Goal: Task Accomplishment & Management: Complete application form

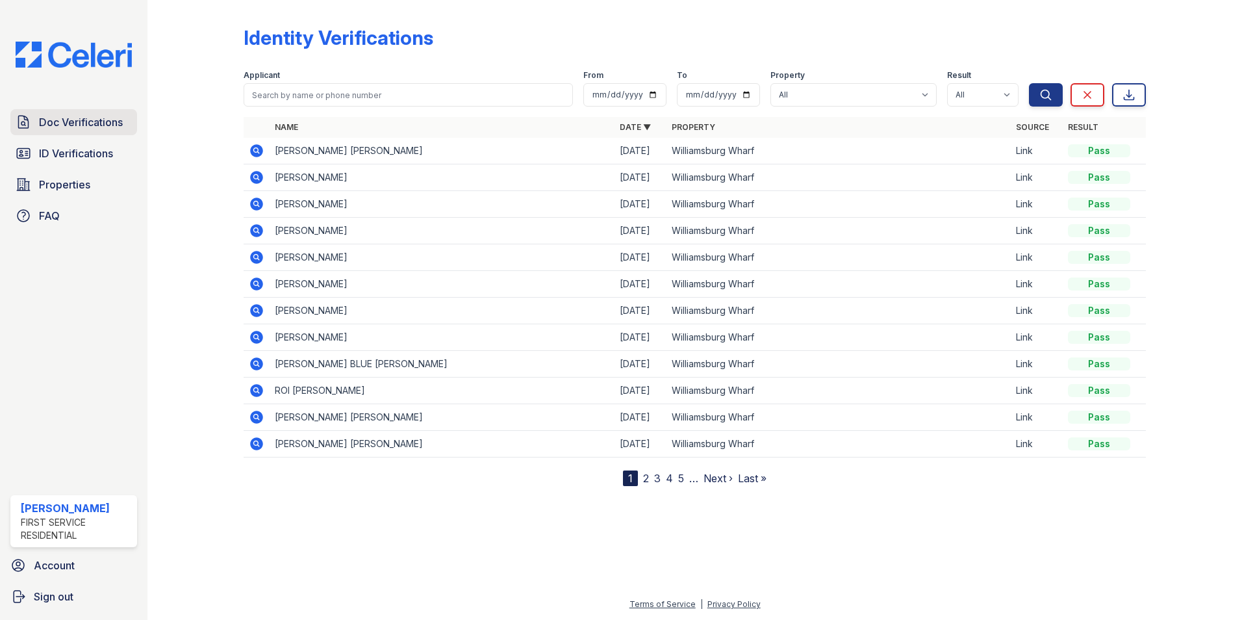
click at [98, 121] on span "Doc Verifications" at bounding box center [81, 122] width 84 height 16
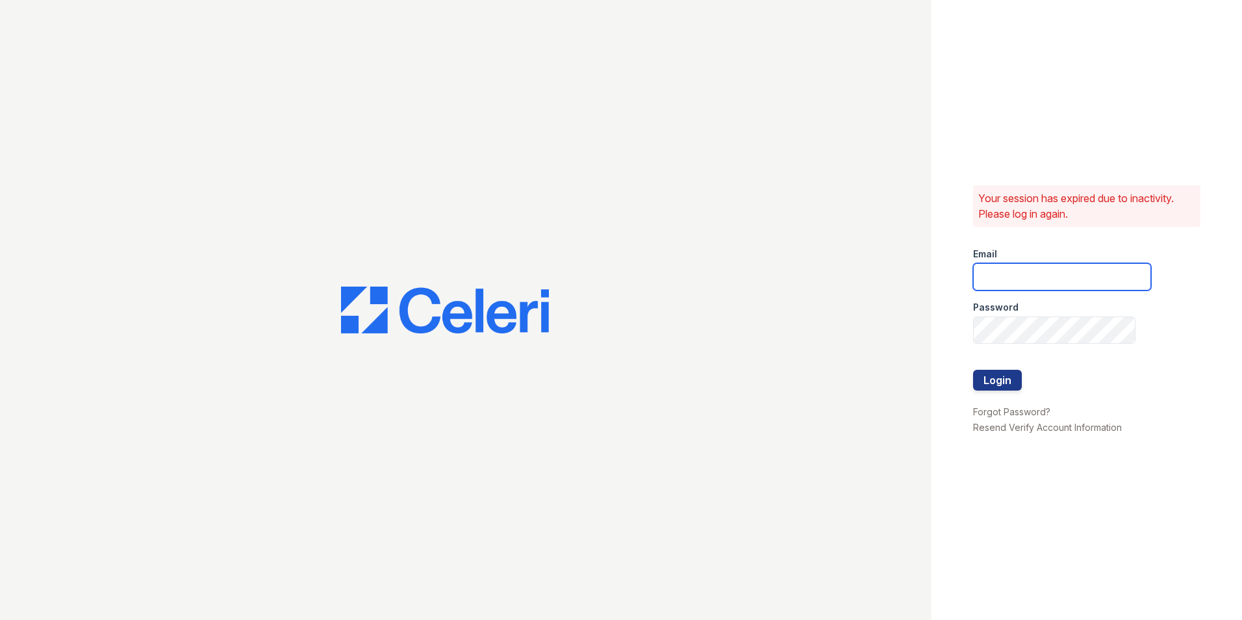
type input "[PERSON_NAME][EMAIL_ADDRESS][PERSON_NAME][PERSON_NAME][DOMAIN_NAME]"
click at [1009, 383] on button "Login" at bounding box center [997, 380] width 49 height 21
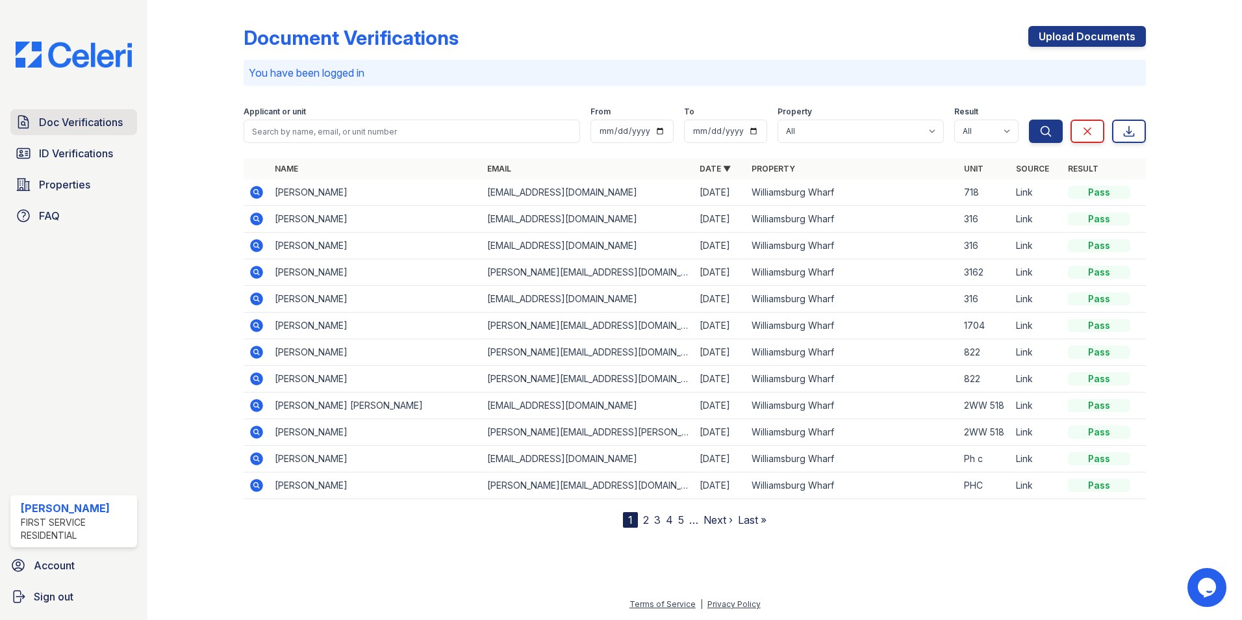
click at [55, 129] on span "Doc Verifications" at bounding box center [81, 122] width 84 height 16
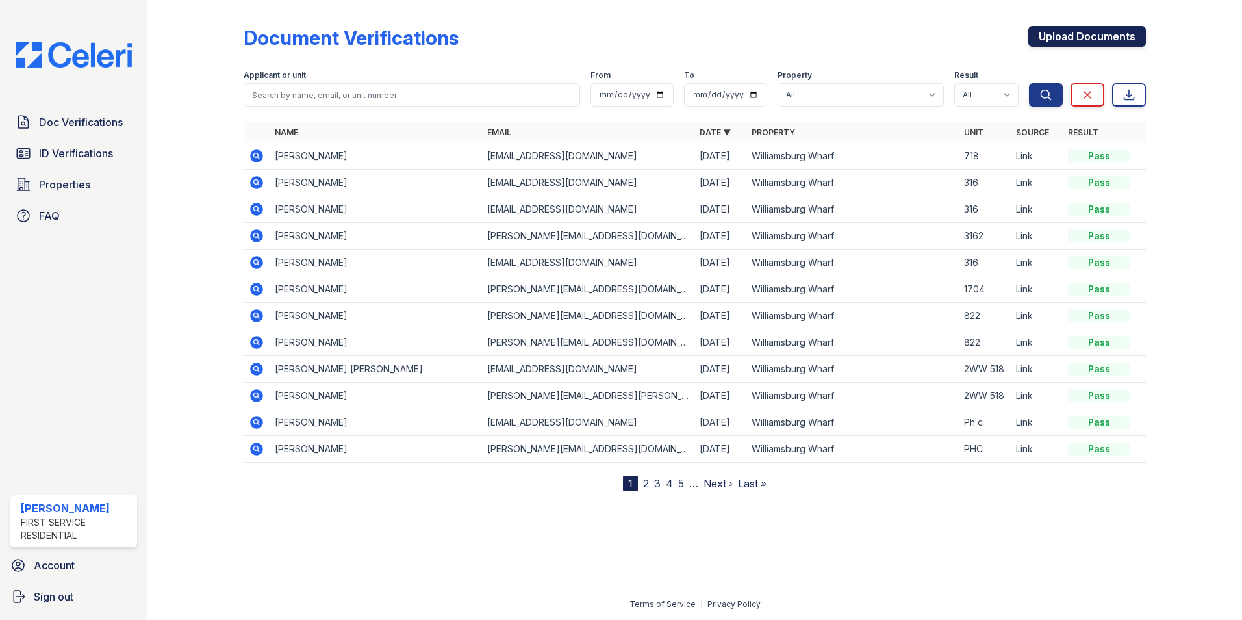
click at [1090, 36] on link "Upload Documents" at bounding box center [1087, 36] width 118 height 21
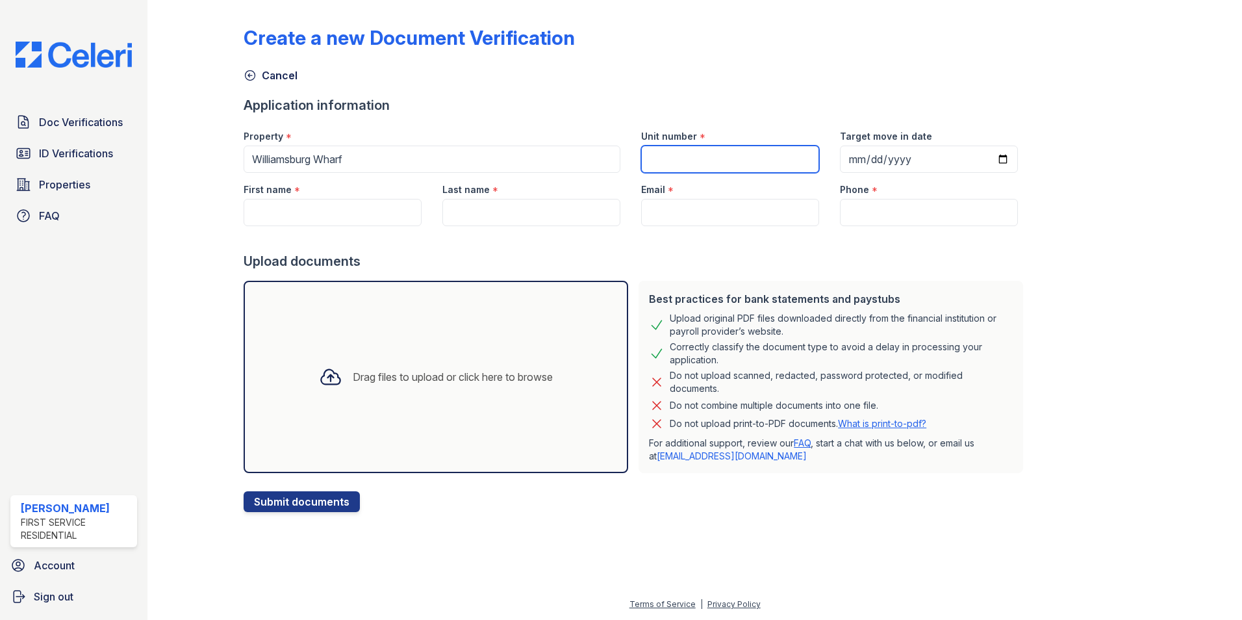
click at [686, 168] on input "Unit number" at bounding box center [730, 158] width 178 height 27
type input "1508"
click at [365, 220] on input "First name" at bounding box center [333, 212] width 178 height 27
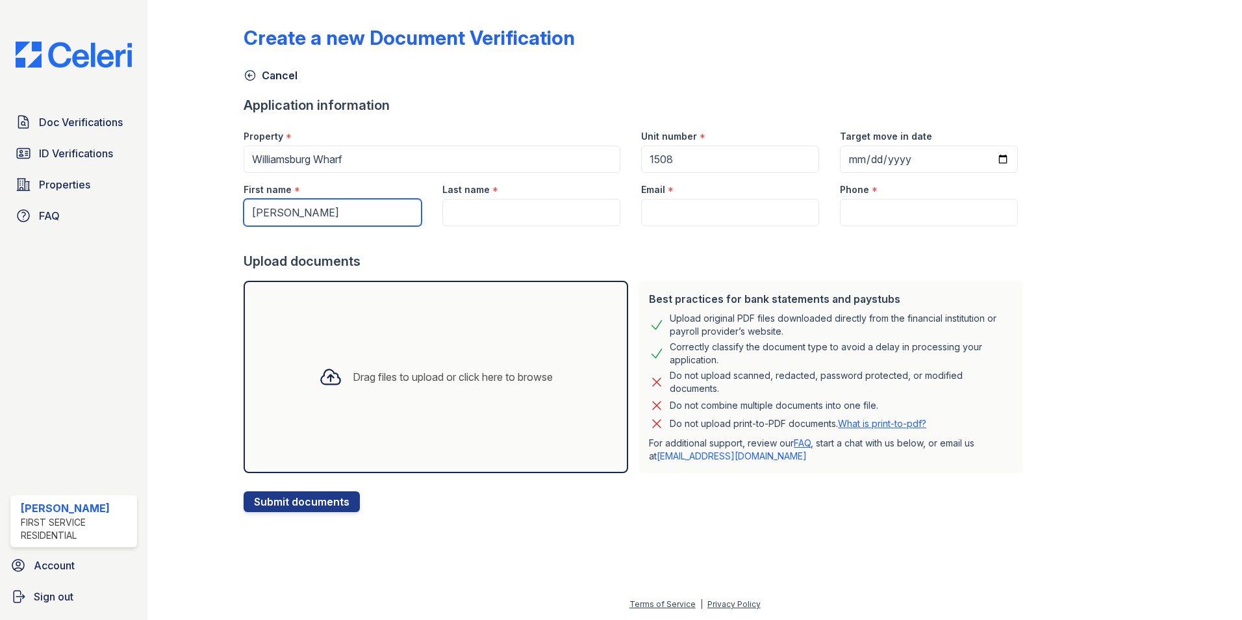
type input "Alexander"
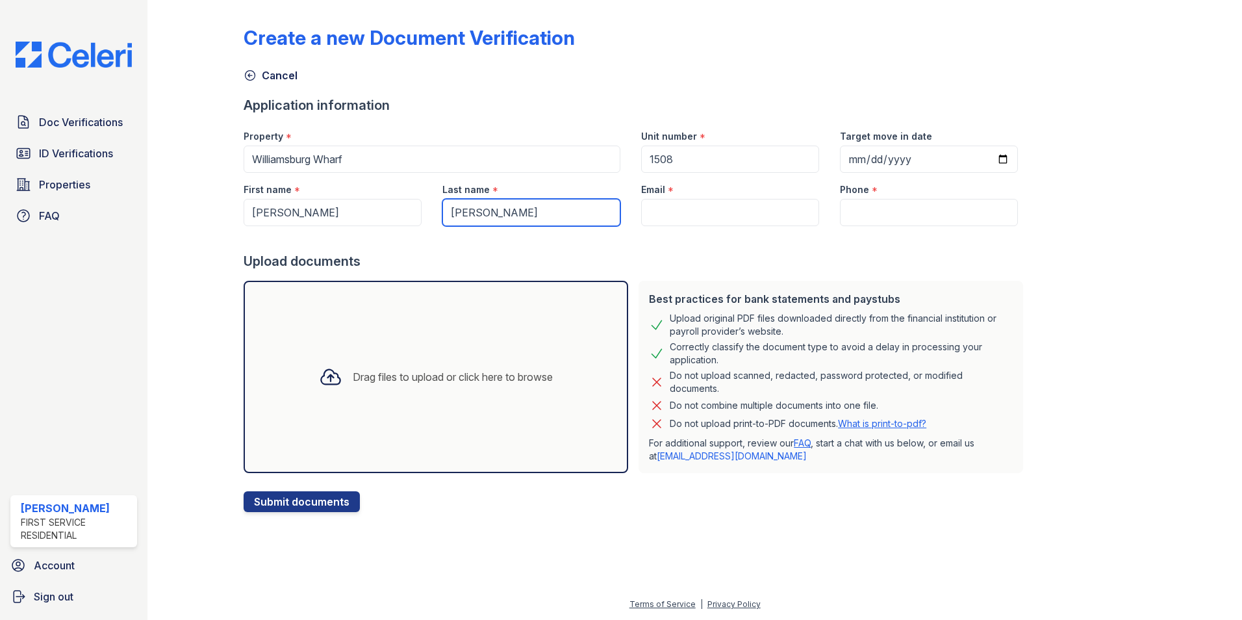
type input "Shahinian"
paste input "alexshahinian@gmail.com"
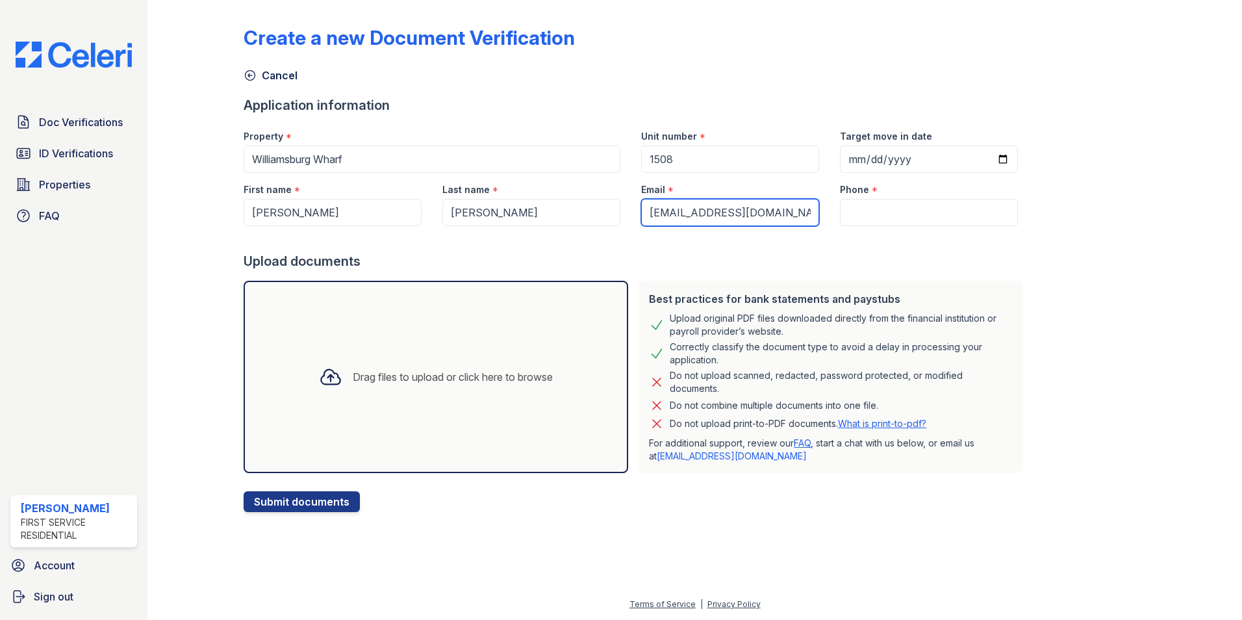
type input "alexshahinian@gmail.com"
click at [850, 213] on input "Phone" at bounding box center [929, 212] width 178 height 27
paste input "(818) 621-3991"
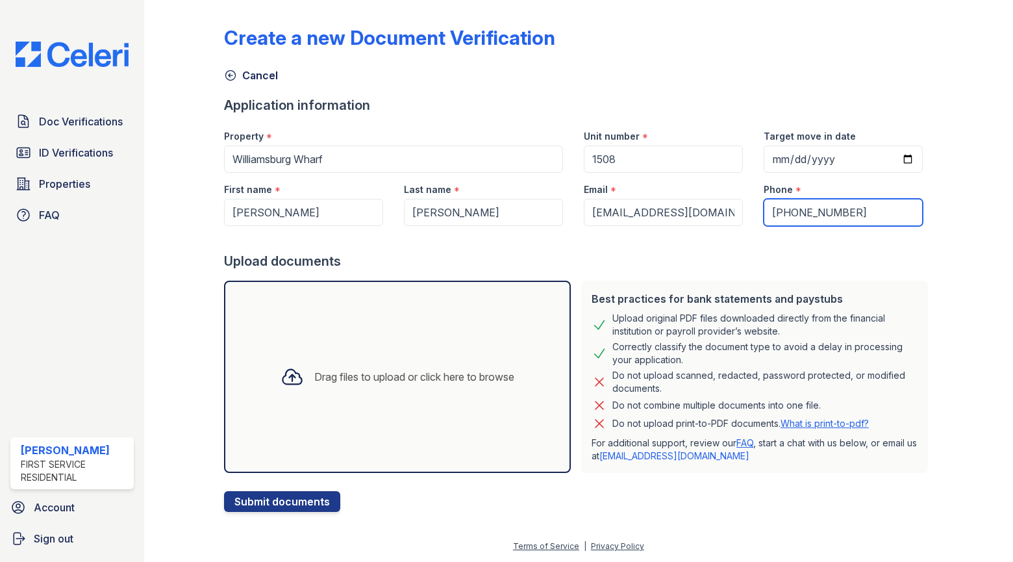
type input "(818) 621-3991"
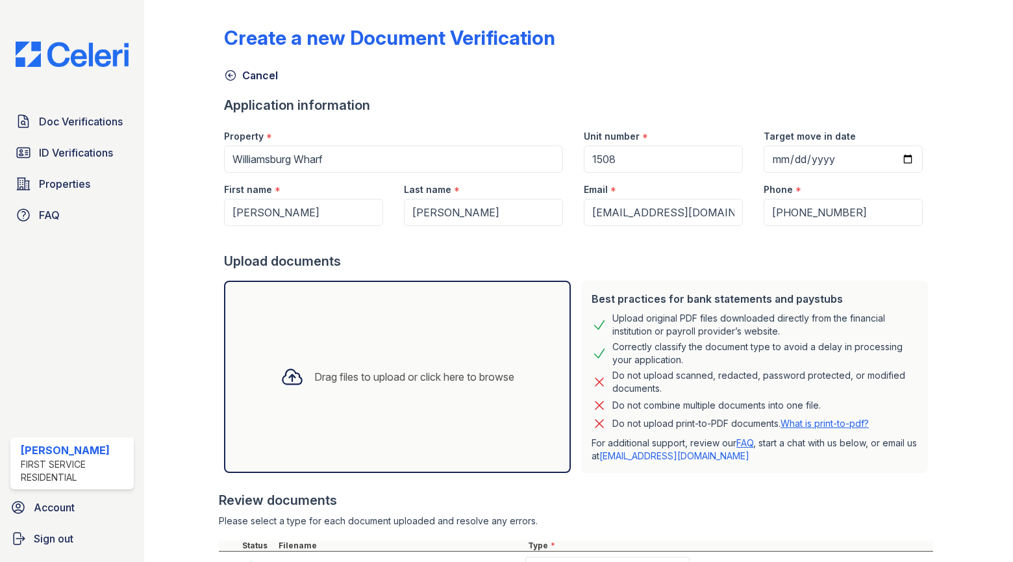
click at [570, 95] on div "Create a new Document Verification Cancel Application information Property * Wi…" at bounding box center [578, 337] width 709 height 664
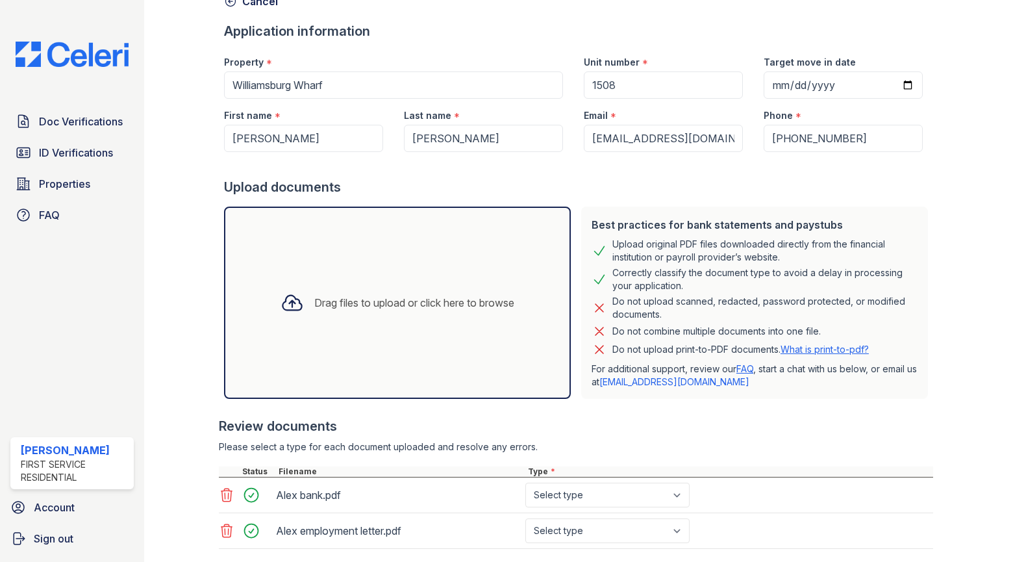
scroll to position [152, 0]
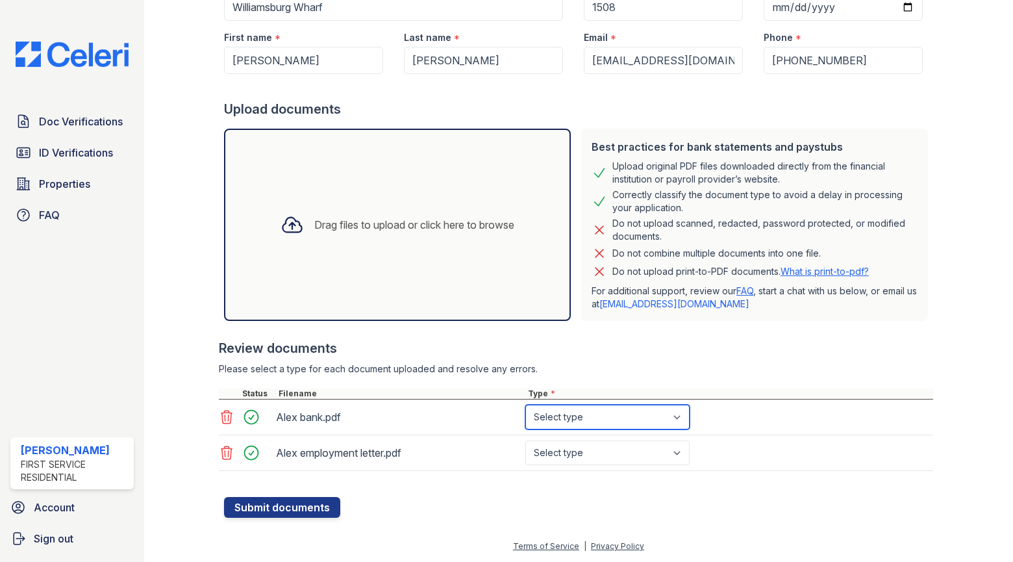
click at [580, 416] on select "Select type Paystub Bank Statement Offer Letter Tax Documents Benefit Award Let…" at bounding box center [607, 417] width 164 height 25
select select "bank_statement"
click at [525, 405] on select "Select type Paystub Bank Statement Offer Letter Tax Documents Benefit Award Let…" at bounding box center [607, 417] width 164 height 25
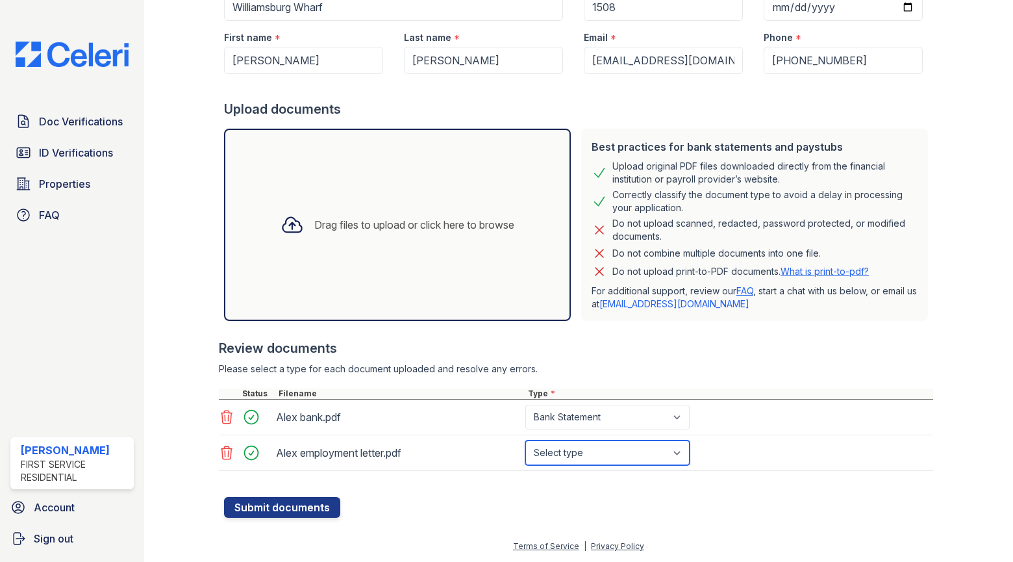
click at [590, 445] on select "Select type Paystub Bank Statement Offer Letter Tax Documents Benefit Award Let…" at bounding box center [607, 452] width 164 height 25
select select "offer_letter"
click at [525, 440] on select "Select type Paystub Bank Statement Offer Letter Tax Documents Benefit Award Let…" at bounding box center [607, 452] width 164 height 25
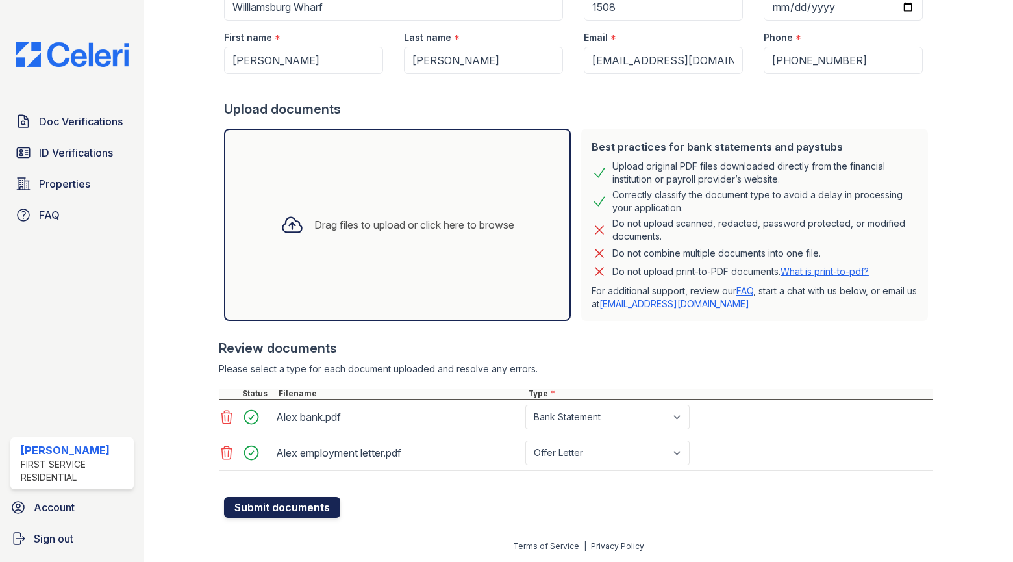
click at [312, 514] on button "Submit documents" at bounding box center [282, 507] width 116 height 21
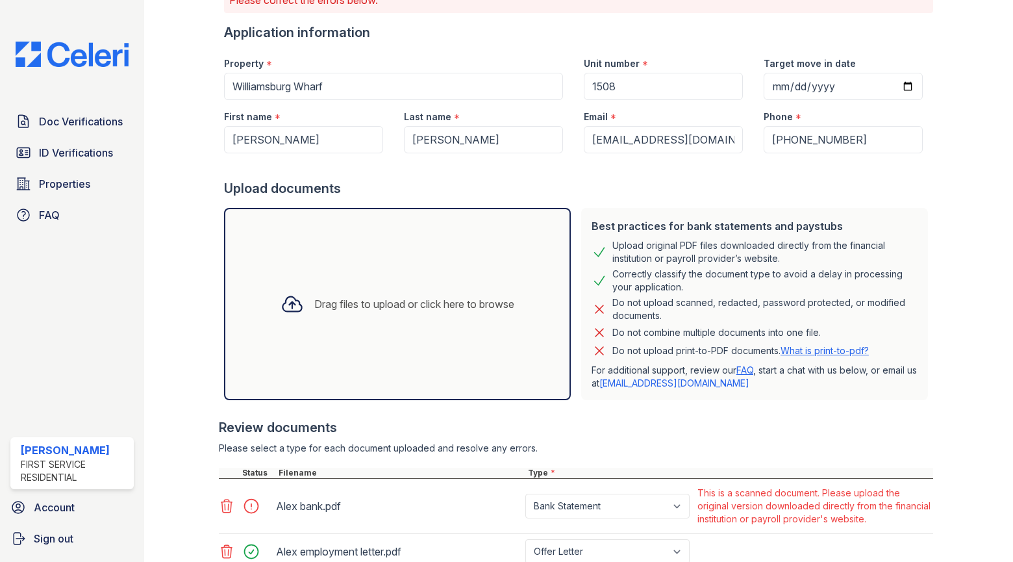
scroll to position [208, 0]
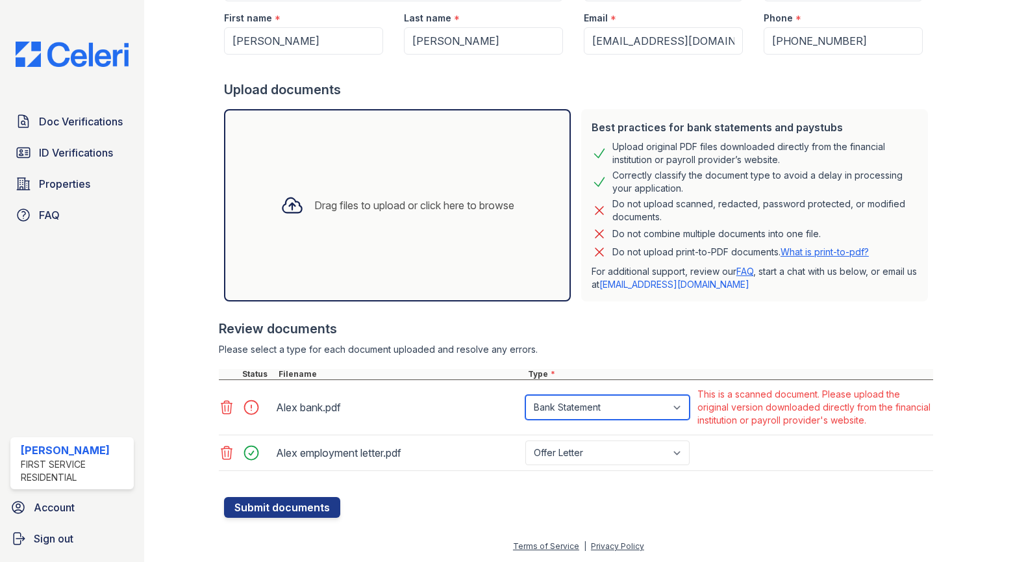
click at [624, 407] on select "Paystub Bank Statement Offer Letter Tax Documents Benefit Award Letter Investme…" at bounding box center [607, 407] width 164 height 25
select select "other"
click at [525, 395] on select "Paystub Bank Statement Offer Letter Tax Documents Benefit Award Letter Investme…" at bounding box center [607, 407] width 164 height 25
click at [276, 507] on button "Submit documents" at bounding box center [282, 507] width 116 height 21
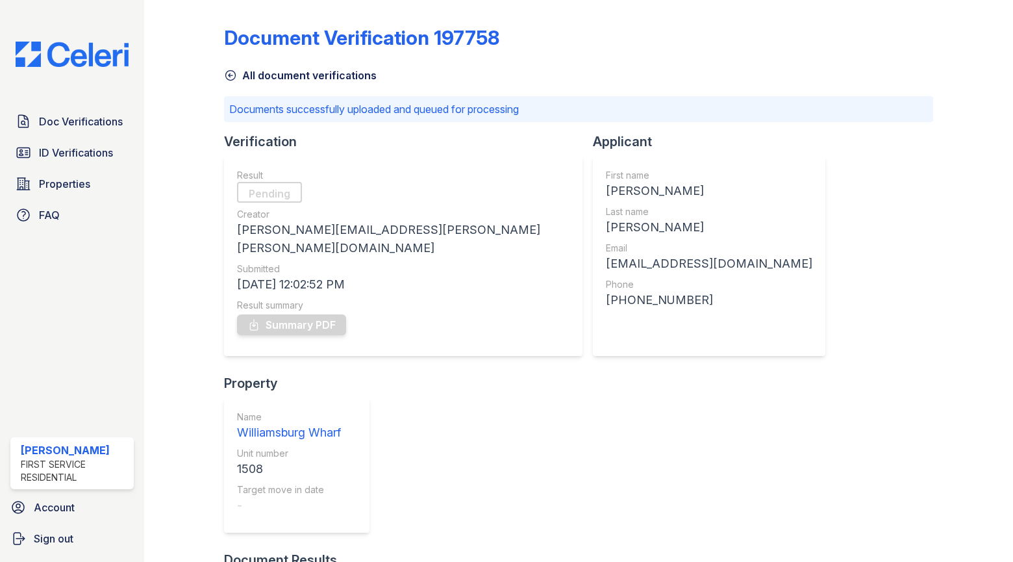
click at [232, 75] on icon at bounding box center [230, 75] width 13 height 13
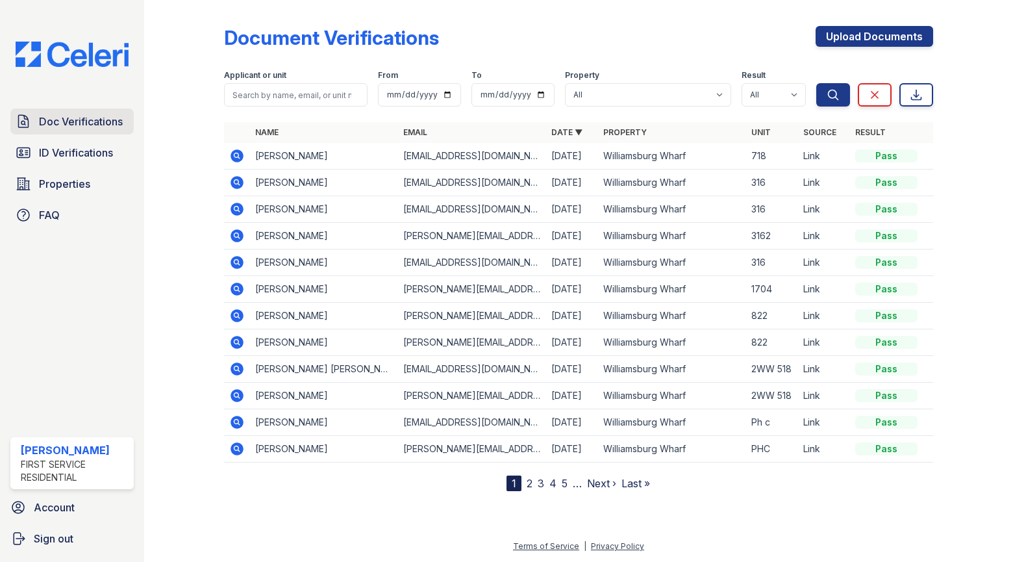
click at [111, 119] on span "Doc Verifications" at bounding box center [81, 122] width 84 height 16
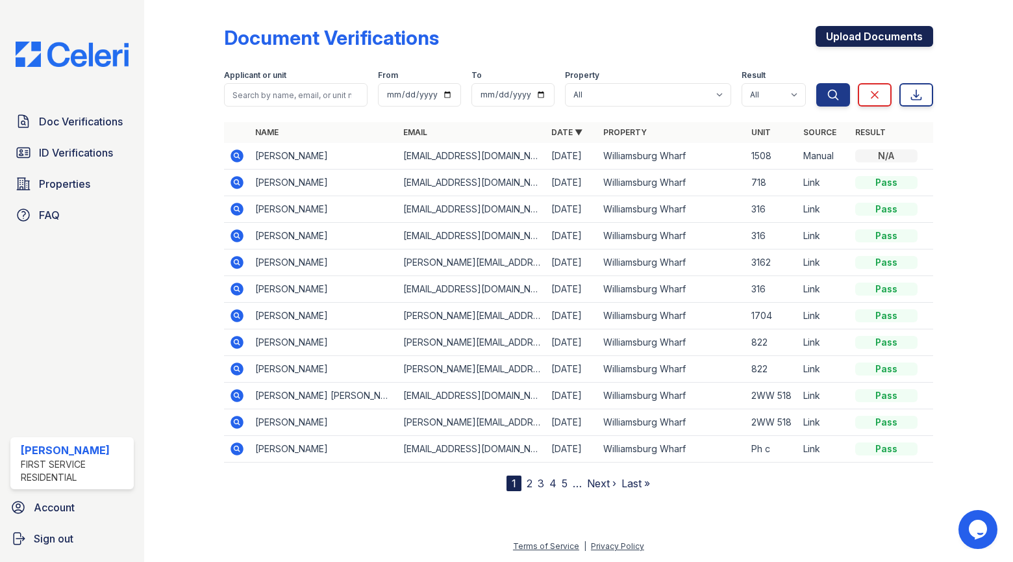
click at [859, 32] on link "Upload Documents" at bounding box center [875, 36] width 118 height 21
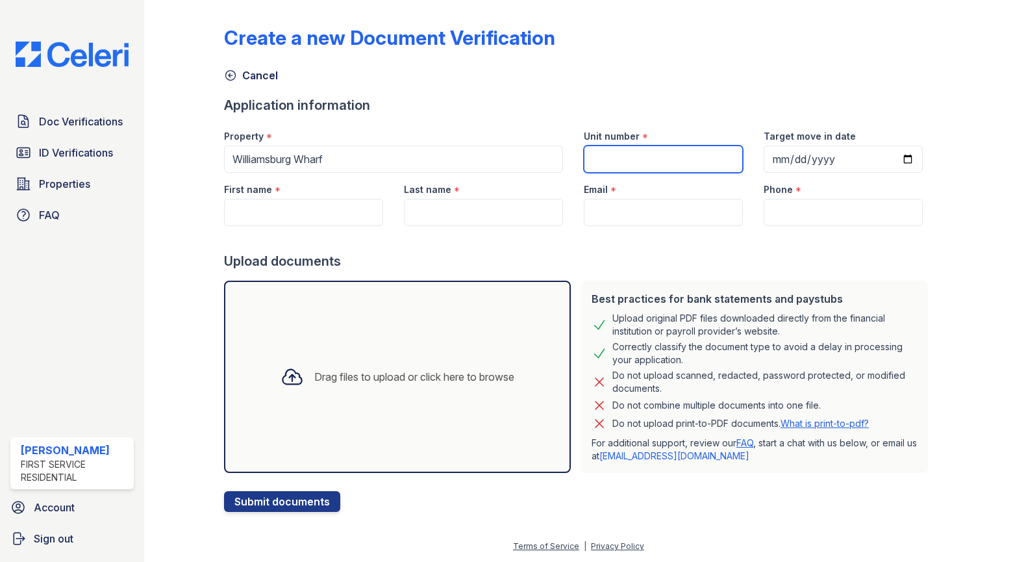
click at [638, 160] on input "Unit number" at bounding box center [663, 158] width 159 height 27
type input "1508"
click at [653, 114] on div "Application information" at bounding box center [578, 105] width 709 height 18
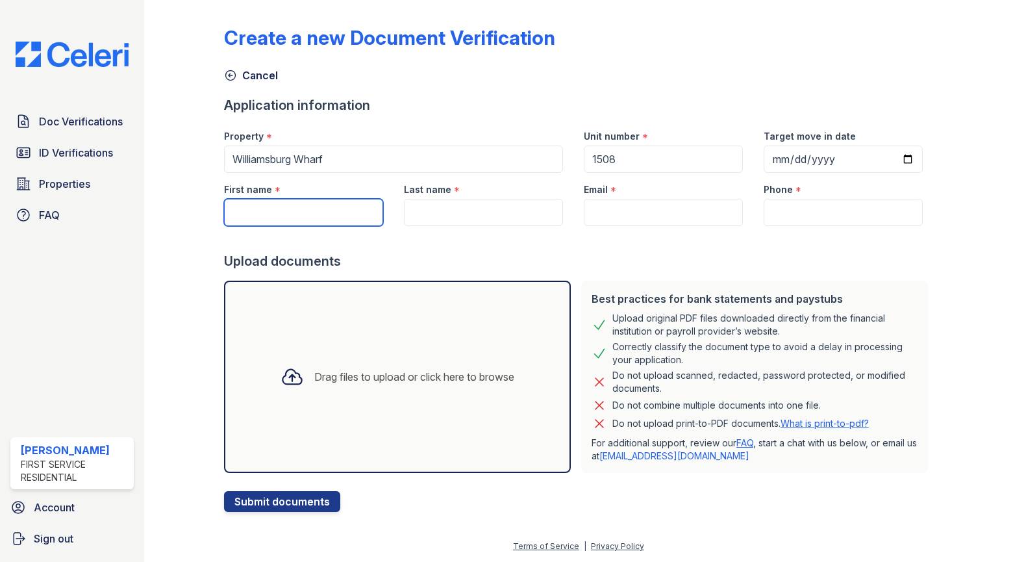
click at [363, 210] on input "First name" at bounding box center [303, 212] width 159 height 27
type input "[PERSON_NAME]"
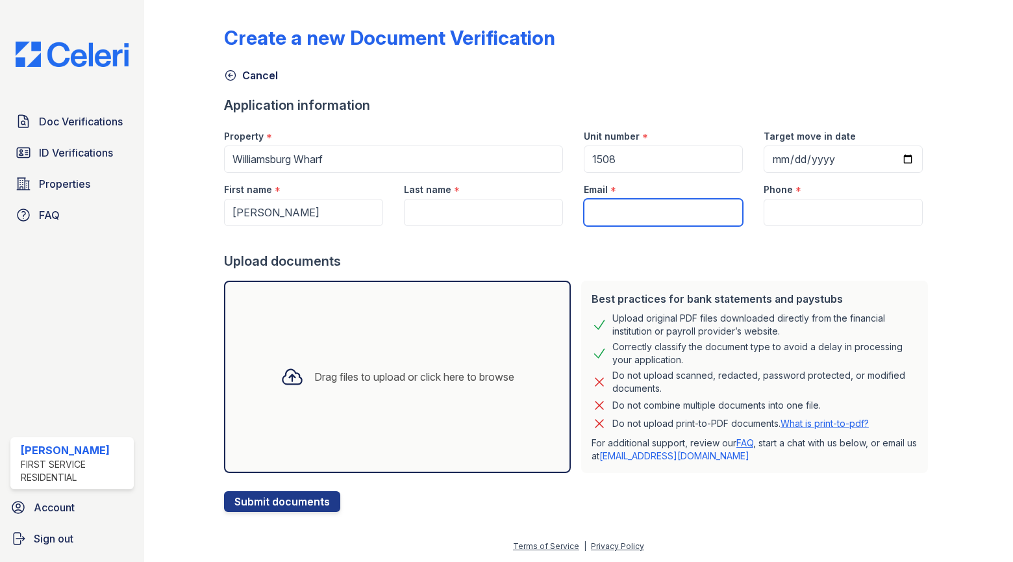
click at [722, 201] on input "Email" at bounding box center [663, 212] width 159 height 27
paste input "alexshahinian@gmail.com"
drag, startPoint x: 728, startPoint y: 209, endPoint x: 536, endPoint y: 210, distance: 192.2
click at [538, 210] on div "First name * Geraldine Last name * Email * alexshahinian@gmail.com Phone *" at bounding box center [574, 199] width 720 height 53
paste input "gatevriz"
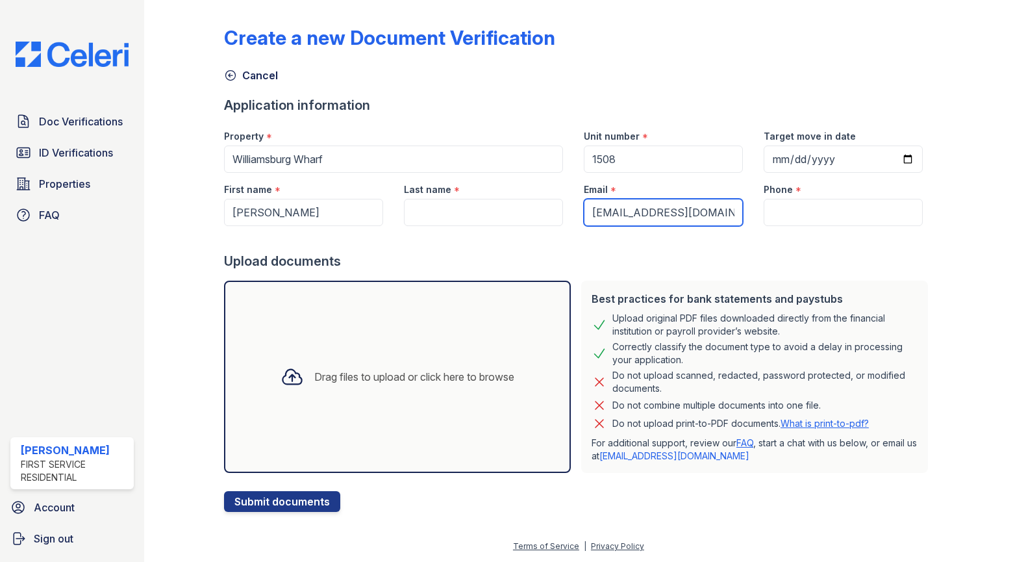
type input "[EMAIL_ADDRESS][DOMAIN_NAME]"
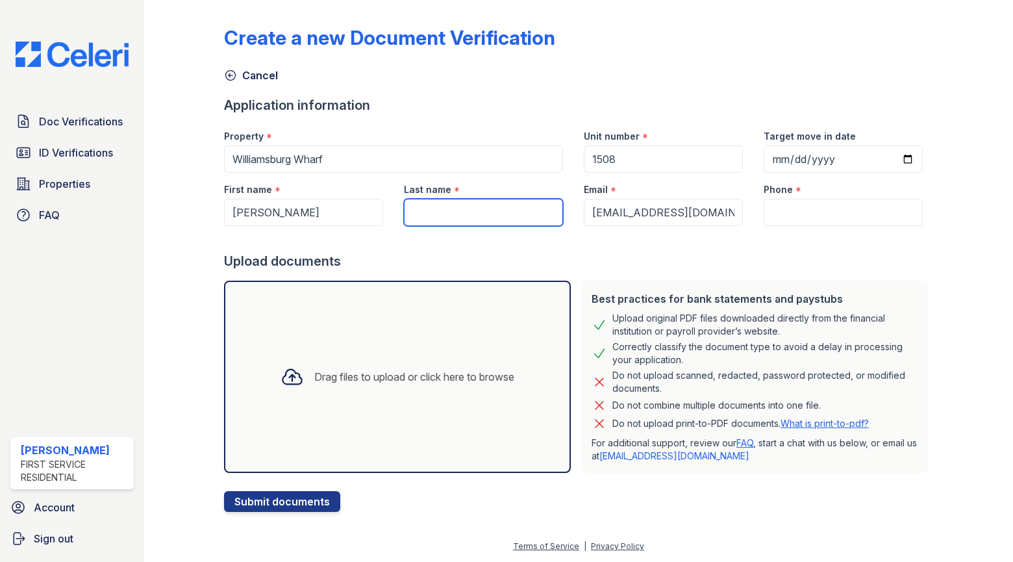
click at [516, 203] on input "Last name" at bounding box center [483, 212] width 159 height 27
type input "Tevrizian"
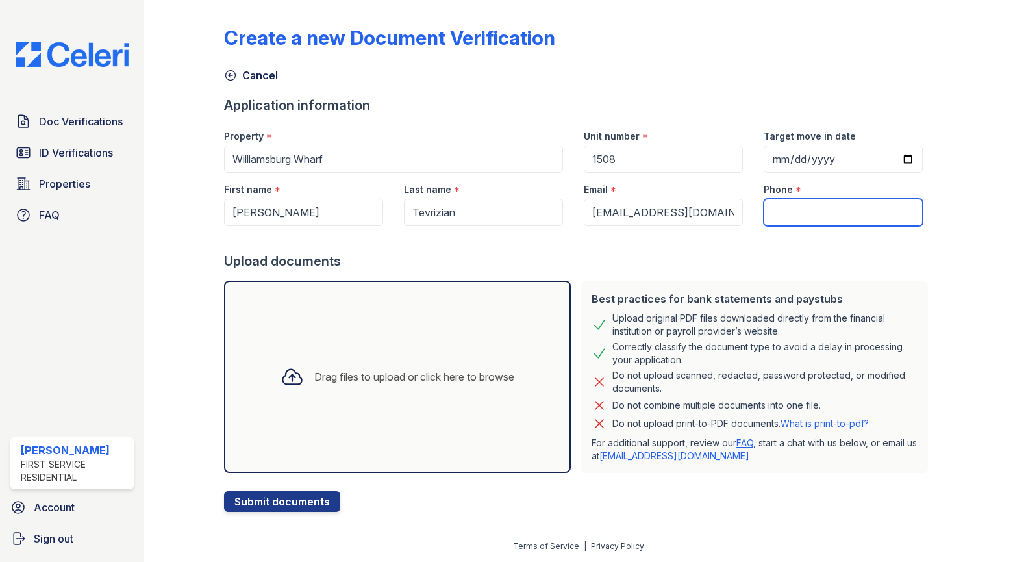
click at [845, 207] on input "Phone" at bounding box center [843, 212] width 159 height 27
paste input "(818) 606-0925"
type input "(818) 606-0925"
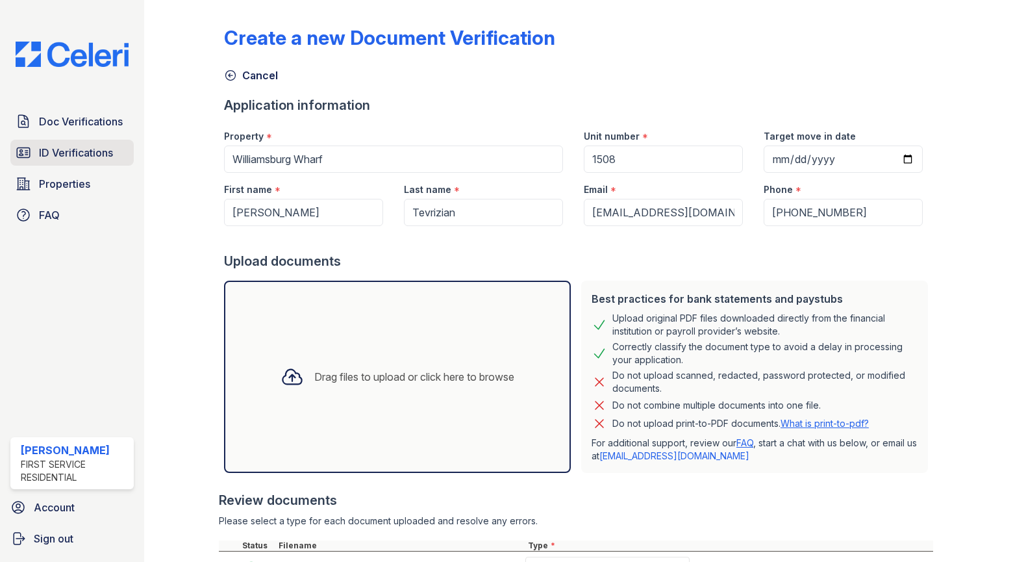
click at [71, 149] on span "ID Verifications" at bounding box center [76, 153] width 74 height 16
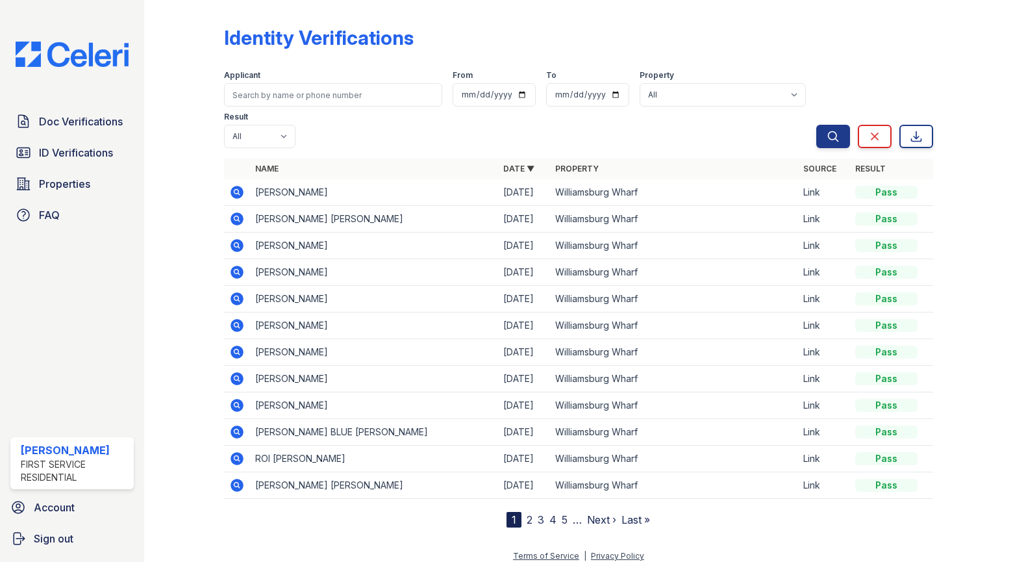
click at [240, 266] on icon at bounding box center [237, 272] width 13 height 13
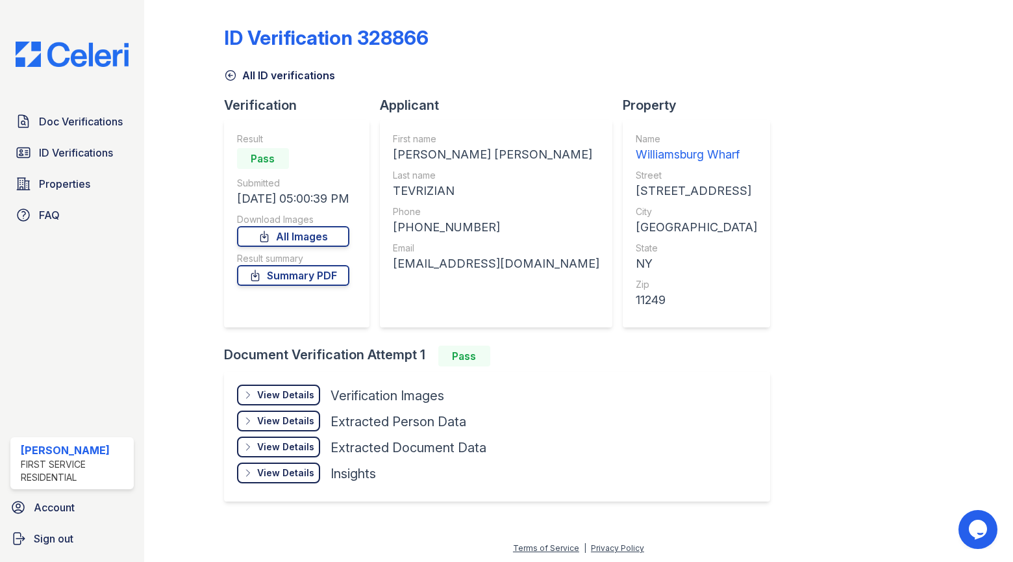
click at [259, 394] on div "View Details" at bounding box center [285, 394] width 57 height 13
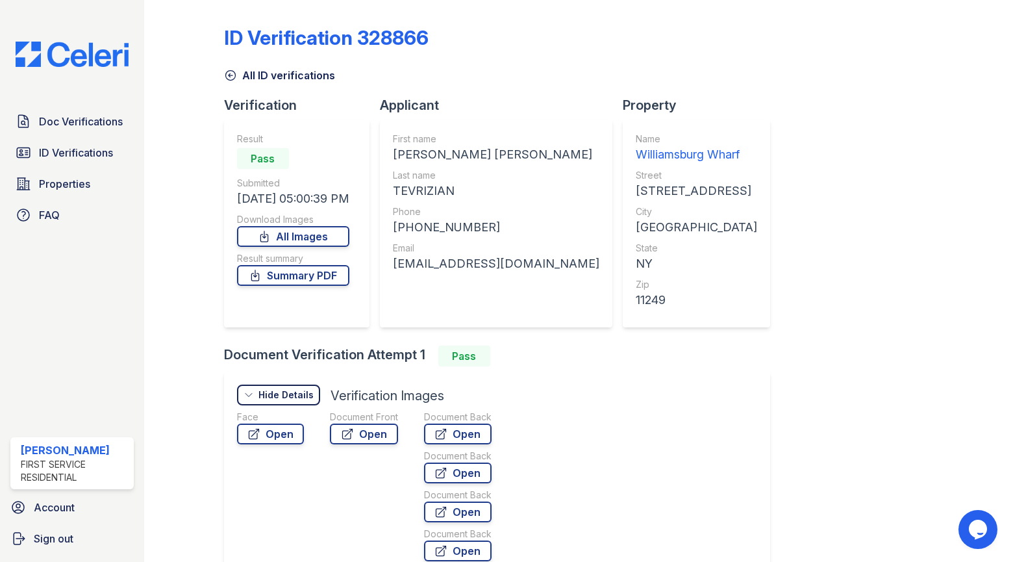
click at [362, 444] on div "Document Front Open" at bounding box center [364, 488] width 68 height 156
click at [361, 438] on link "Open" at bounding box center [364, 433] width 68 height 21
click at [228, 75] on icon at bounding box center [230, 76] width 10 height 10
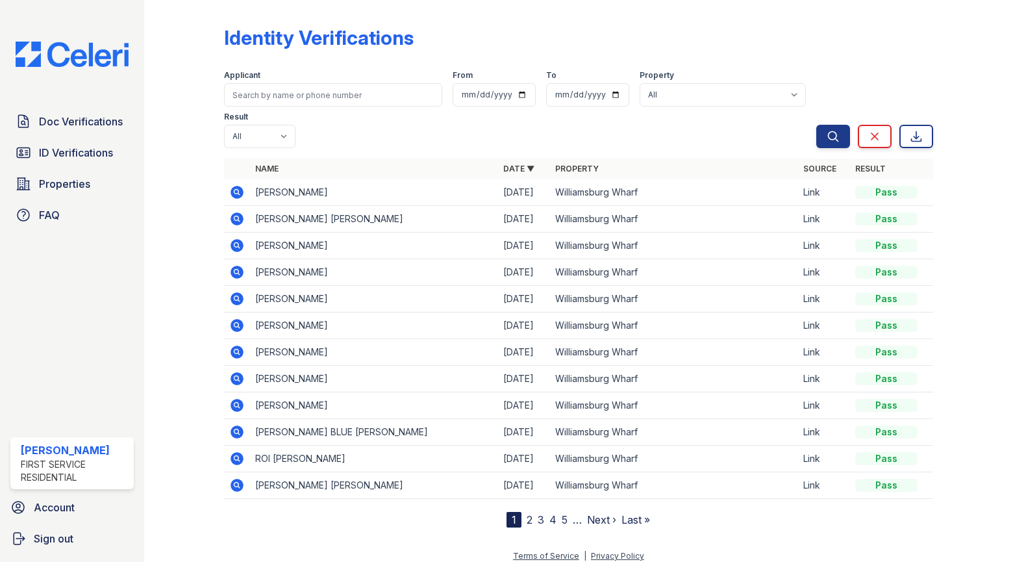
click at [227, 286] on td at bounding box center [237, 299] width 26 height 27
click at [237, 296] on icon at bounding box center [235, 297] width 3 height 3
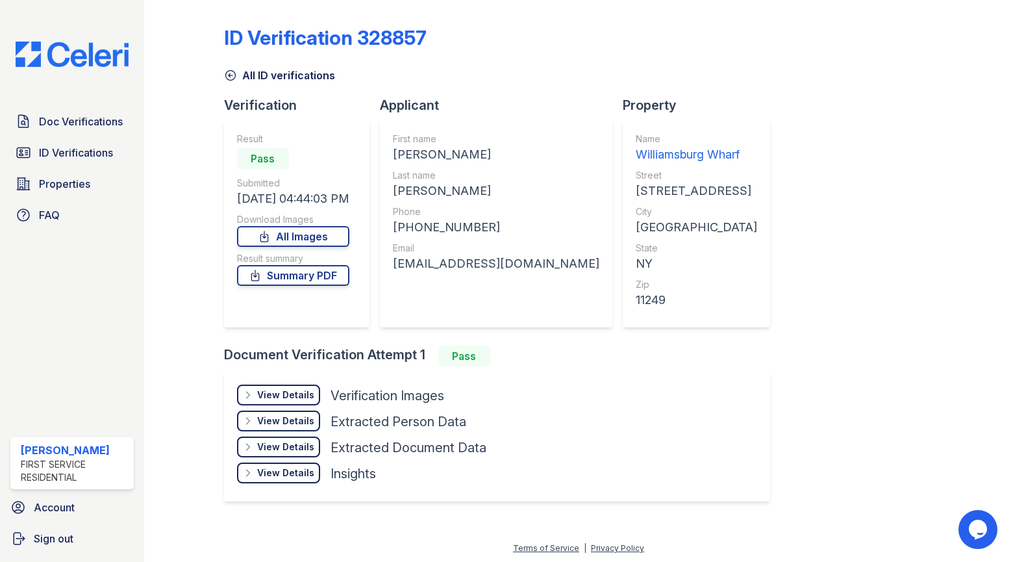
click at [250, 392] on icon at bounding box center [248, 395] width 10 height 10
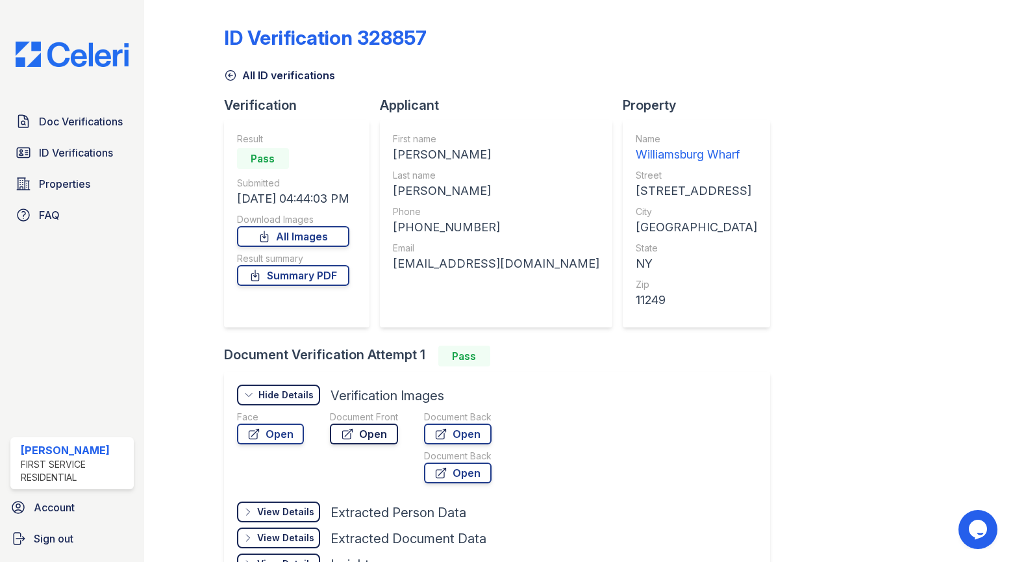
click at [379, 435] on link "Open" at bounding box center [364, 433] width 68 height 21
click at [107, 121] on span "Doc Verifications" at bounding box center [81, 122] width 84 height 16
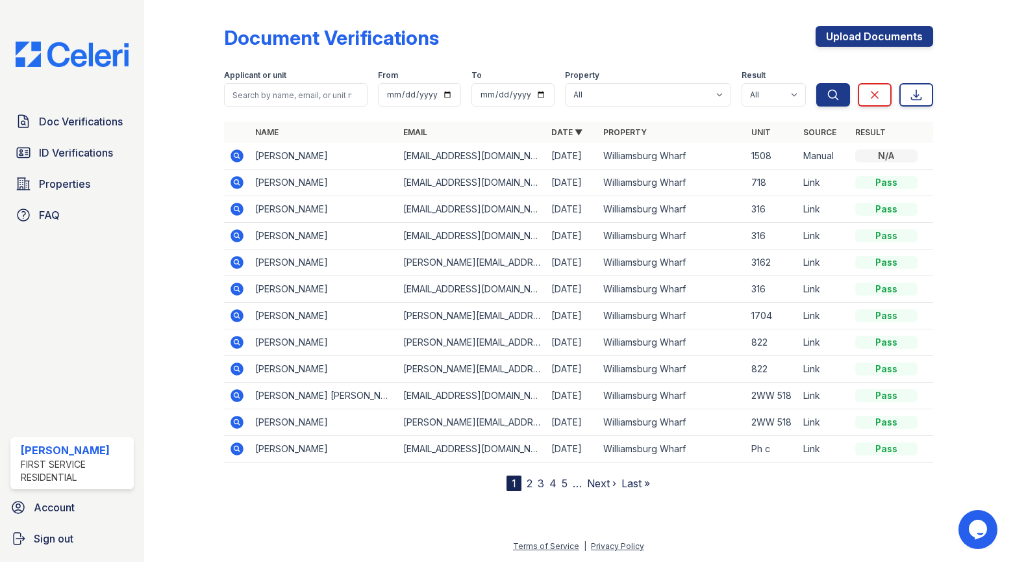
click at [234, 155] on icon at bounding box center [237, 156] width 16 height 16
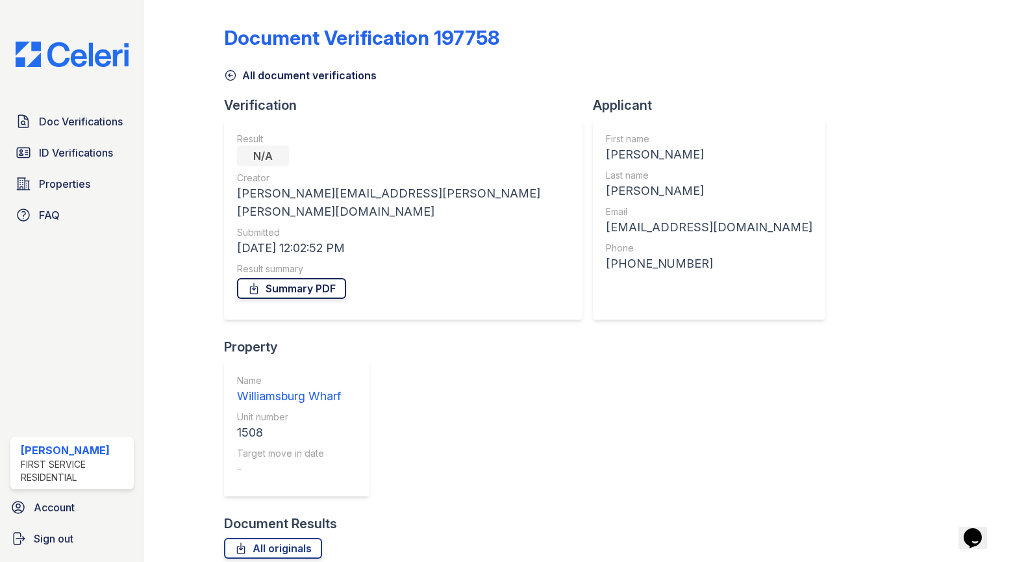
click at [325, 278] on link "Summary PDF" at bounding box center [291, 288] width 109 height 21
click at [101, 117] on span "Doc Verifications" at bounding box center [81, 122] width 84 height 16
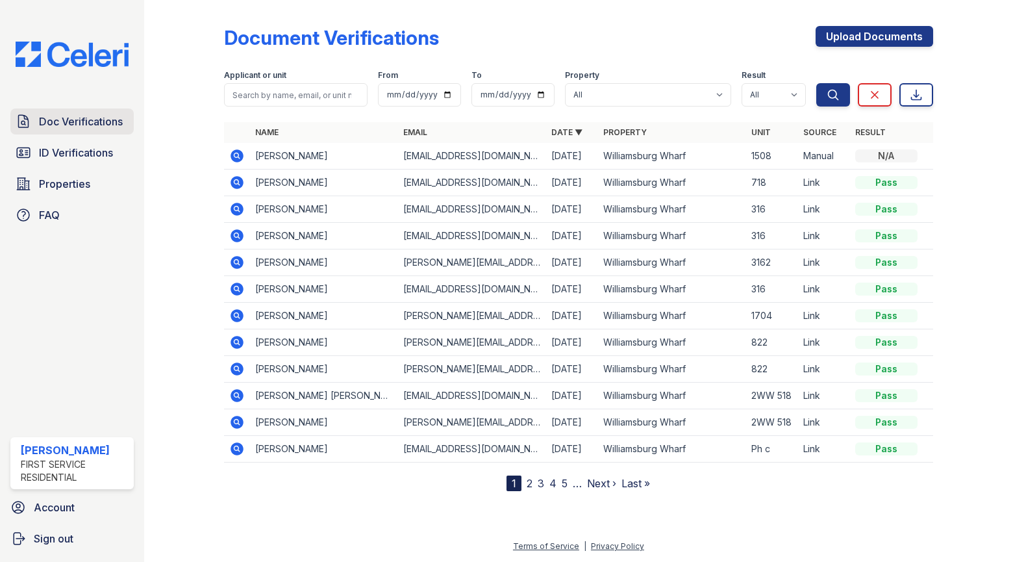
click at [38, 126] on link "Doc Verifications" at bounding box center [71, 121] width 123 height 26
click at [914, 38] on link "Upload Documents" at bounding box center [875, 36] width 118 height 21
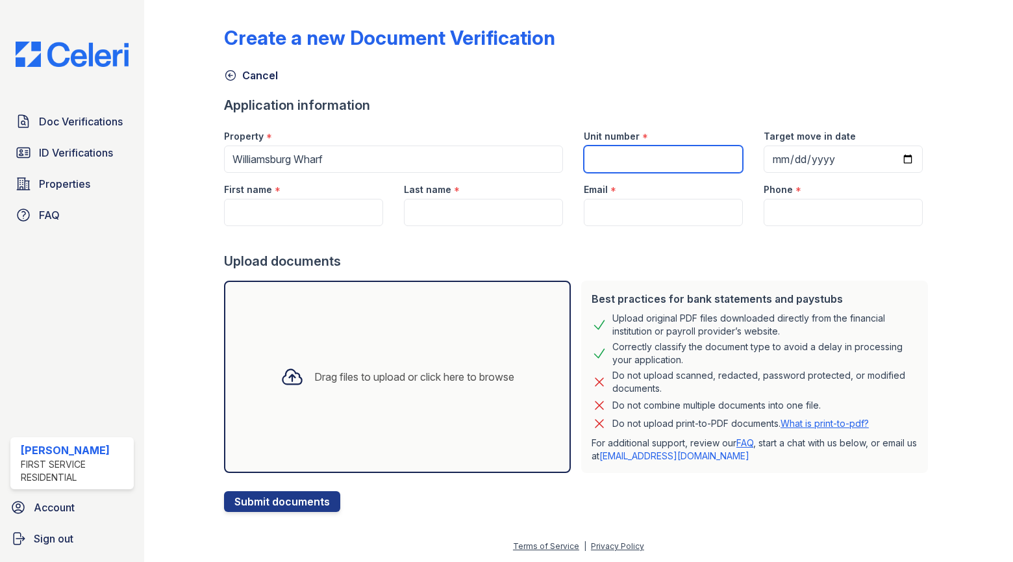
click at [630, 158] on input "Unit number" at bounding box center [663, 158] width 159 height 27
type input "1508"
type input "[PERSON_NAME]"
type input "Tevrizian"
type input "[EMAIL_ADDRESS][DOMAIN_NAME]"
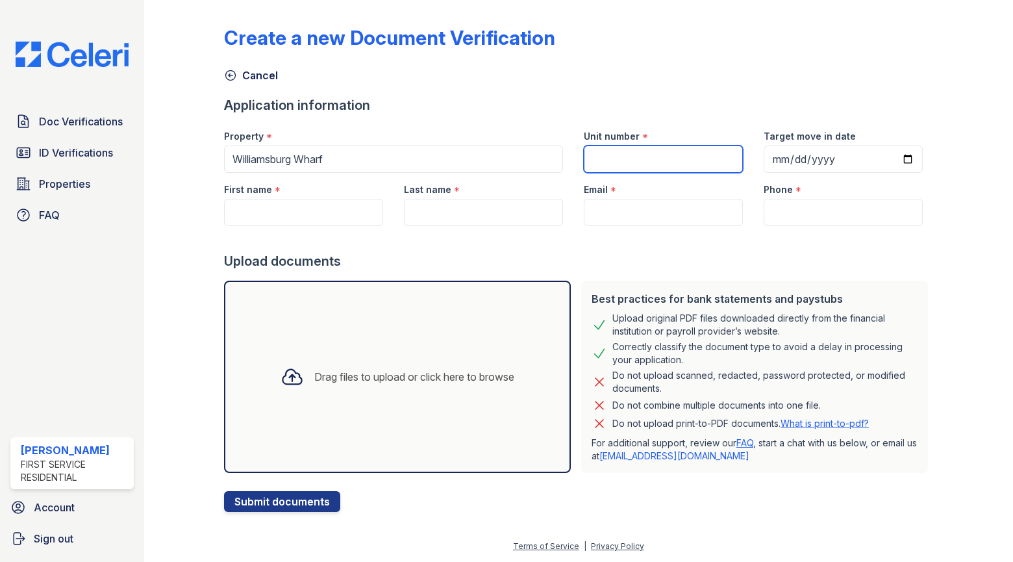
type input "(818) 606-0925"
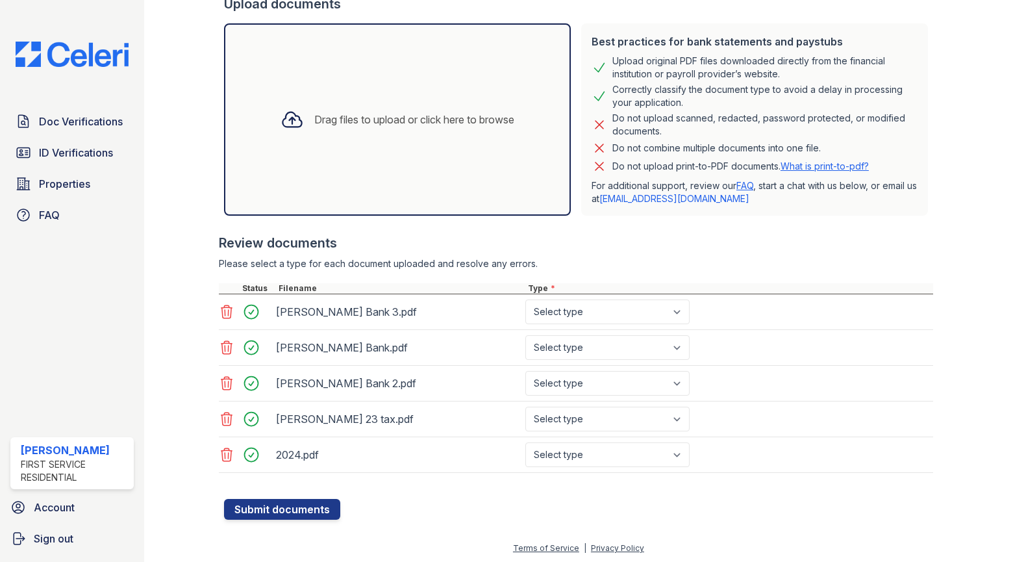
scroll to position [259, 0]
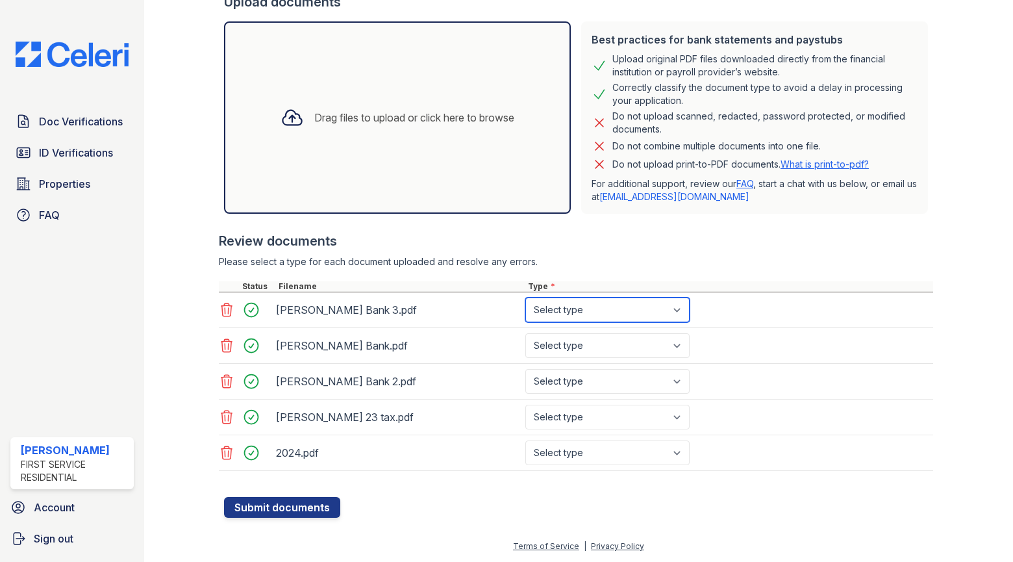
click at [585, 311] on select "Select type Paystub Bank Statement Offer Letter Tax Documents Benefit Award Let…" at bounding box center [607, 309] width 164 height 25
select select "other"
click at [525, 297] on select "Select type Paystub Bank Statement Offer Letter Tax Documents Benefit Award Let…" at bounding box center [607, 309] width 164 height 25
click at [561, 329] on div "Geraldine Bank.pdf Select type Paystub Bank Statement Offer Letter Tax Document…" at bounding box center [576, 346] width 714 height 36
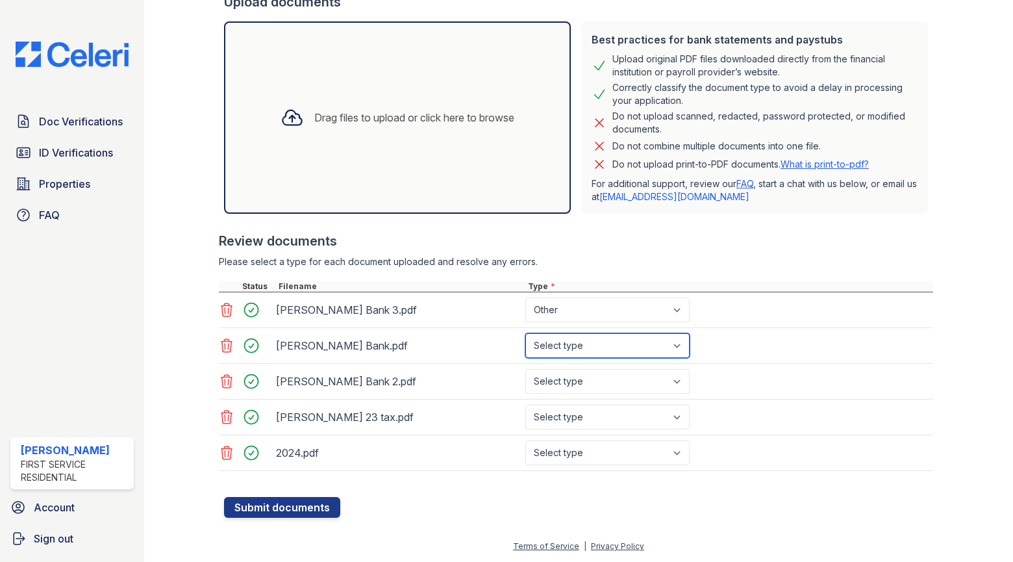
click at [561, 344] on select "Select type Paystub Bank Statement Offer Letter Tax Documents Benefit Award Let…" at bounding box center [607, 345] width 164 height 25
select select "other"
click at [525, 333] on select "Select type Paystub Bank Statement Offer Letter Tax Documents Benefit Award Let…" at bounding box center [607, 345] width 164 height 25
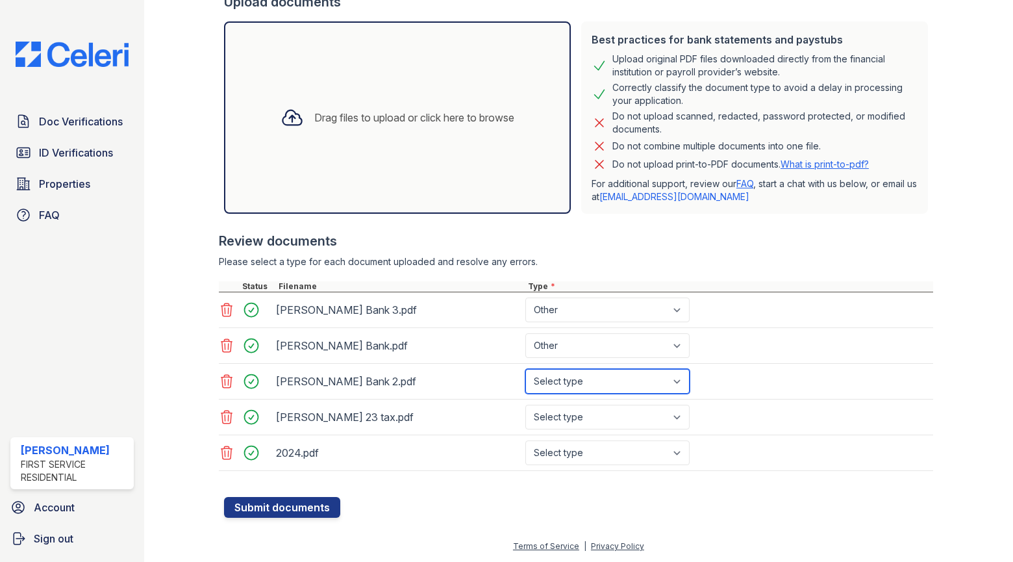
drag, startPoint x: 549, startPoint y: 383, endPoint x: 549, endPoint y: 396, distance: 12.3
click at [549, 383] on select "Select type Paystub Bank Statement Offer Letter Tax Documents Benefit Award Let…" at bounding box center [607, 381] width 164 height 25
select select "other"
click at [525, 369] on select "Select type Paystub Bank Statement Offer Letter Tax Documents Benefit Award Let…" at bounding box center [607, 381] width 164 height 25
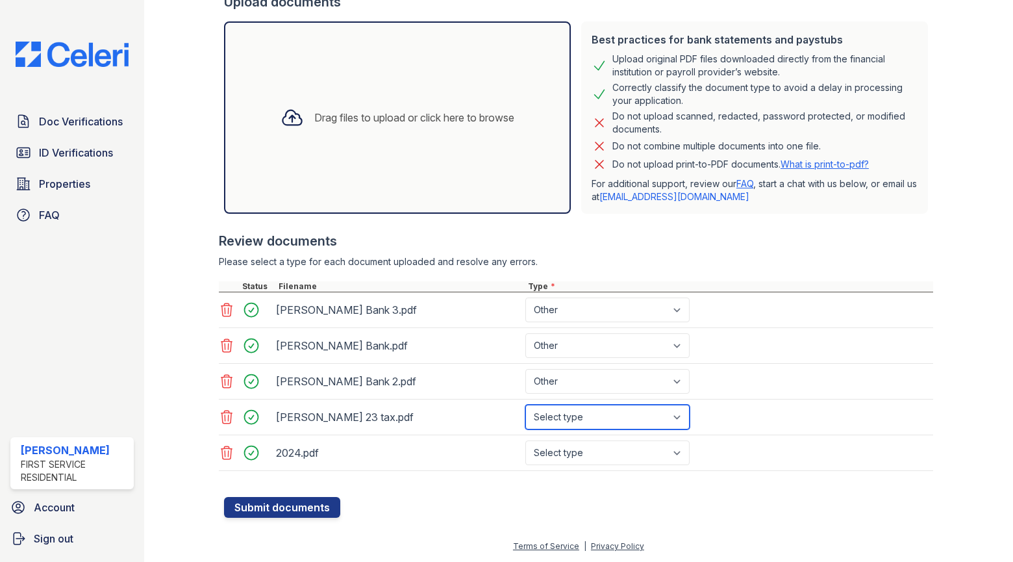
click at [558, 411] on select "Select type Paystub Bank Statement Offer Letter Tax Documents Benefit Award Let…" at bounding box center [607, 417] width 164 height 25
select select "other"
click at [525, 405] on select "Select type Paystub Bank Statement Offer Letter Tax Documents Benefit Award Let…" at bounding box center [607, 417] width 164 height 25
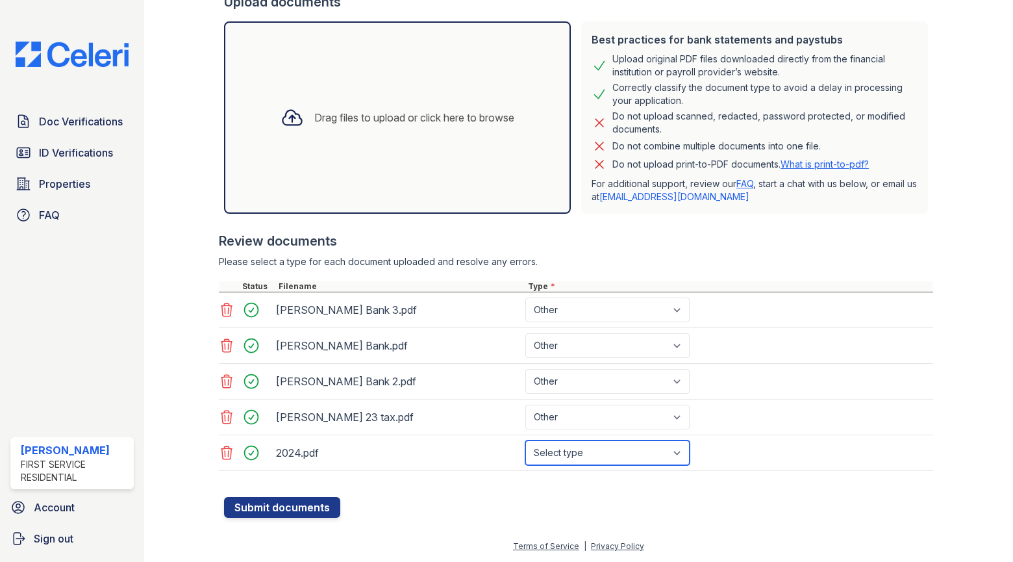
click at [553, 451] on select "Select type Paystub Bank Statement Offer Letter Tax Documents Benefit Award Let…" at bounding box center [607, 452] width 164 height 25
select select "other"
click at [525, 440] on select "Select type Paystub Bank Statement Offer Letter Tax Documents Benefit Award Let…" at bounding box center [607, 452] width 164 height 25
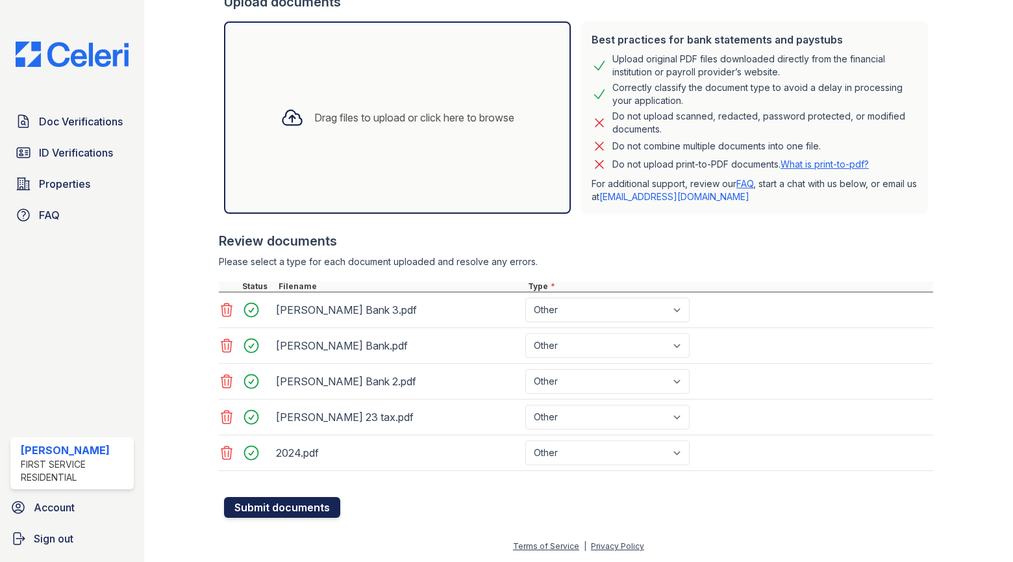
click at [271, 512] on button "Submit documents" at bounding box center [282, 507] width 116 height 21
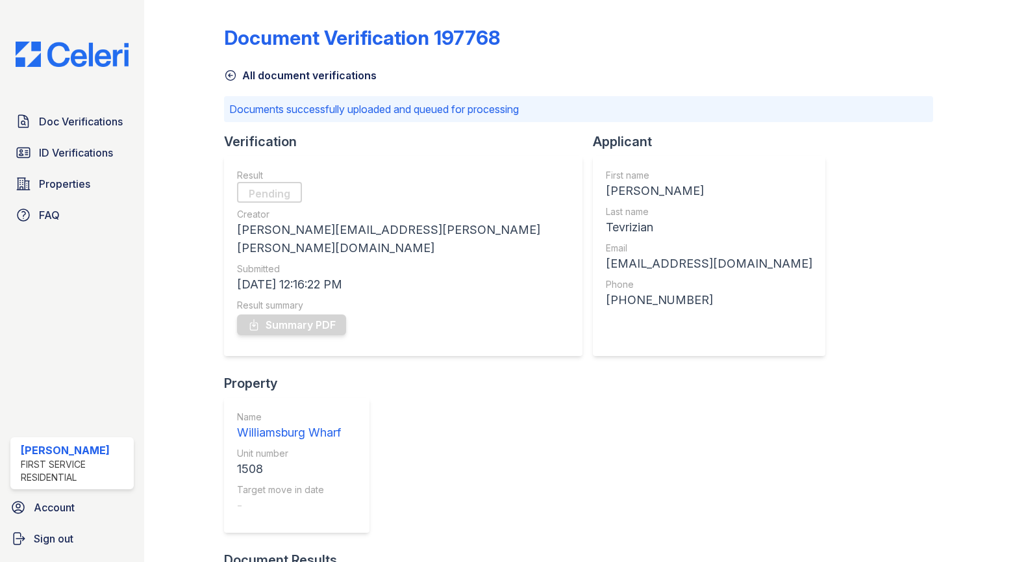
click at [234, 77] on icon at bounding box center [230, 75] width 13 height 13
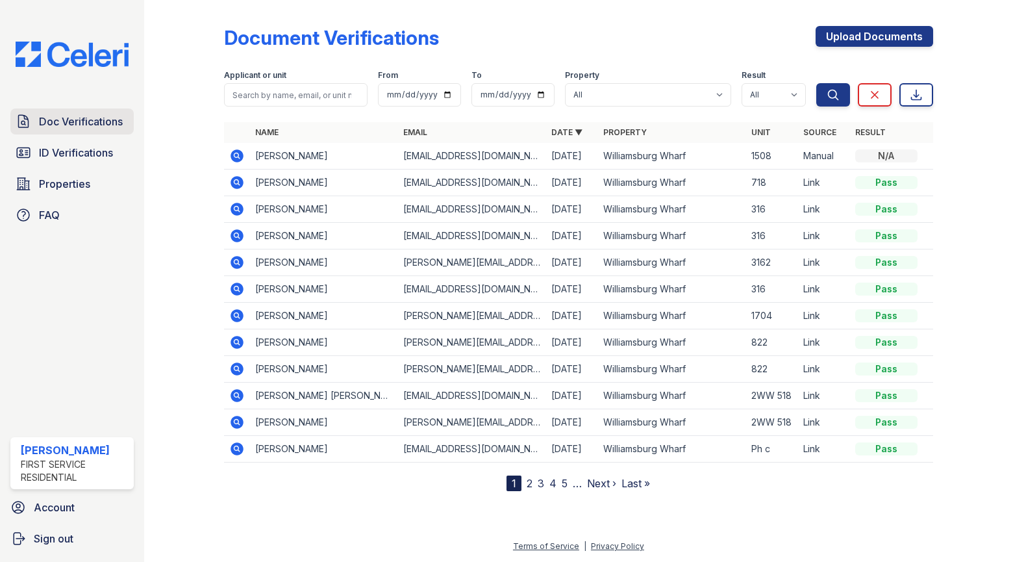
click at [98, 116] on span "Doc Verifications" at bounding box center [81, 122] width 84 height 16
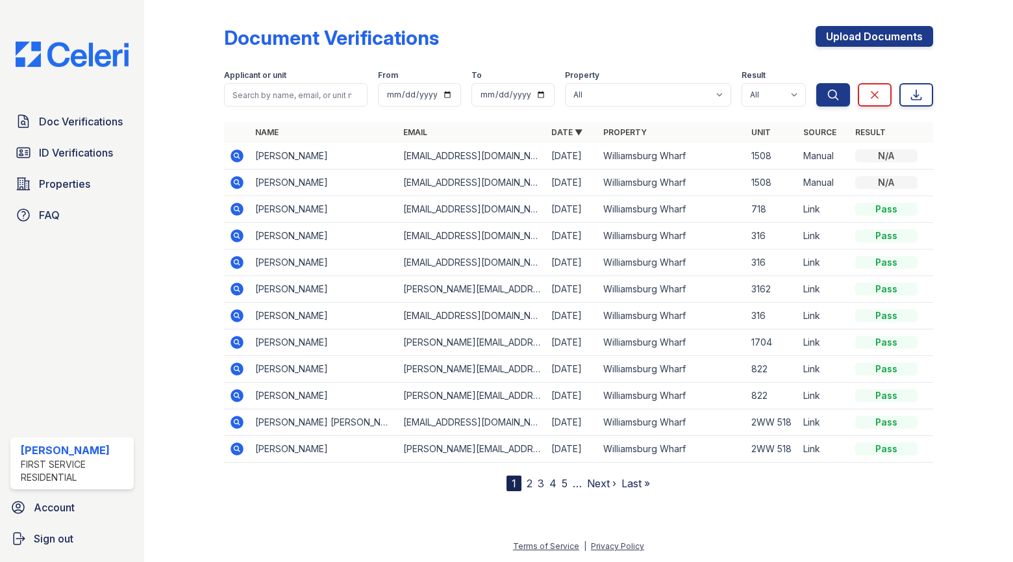
click at [234, 151] on icon at bounding box center [237, 155] width 13 height 13
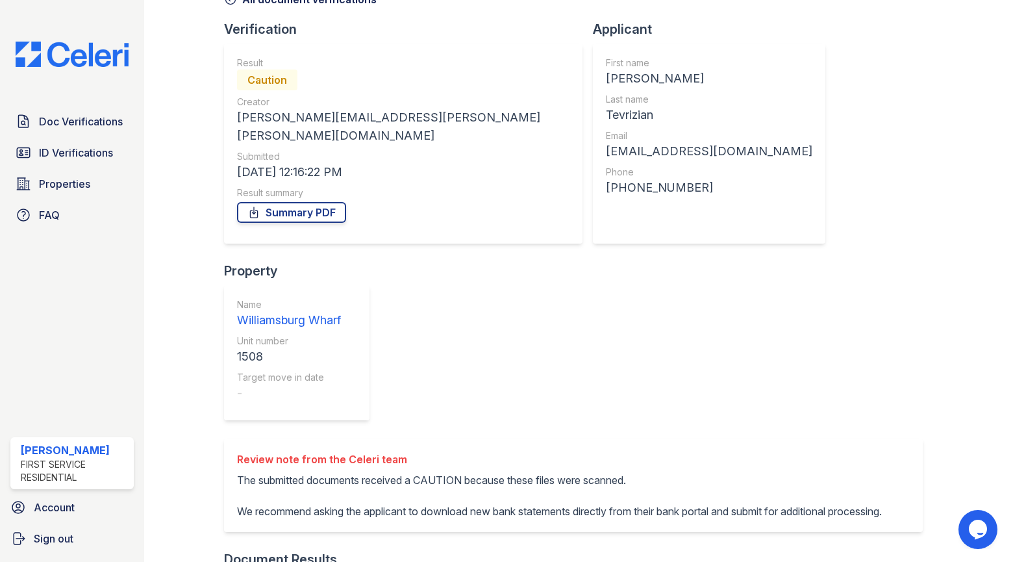
scroll to position [177, 0]
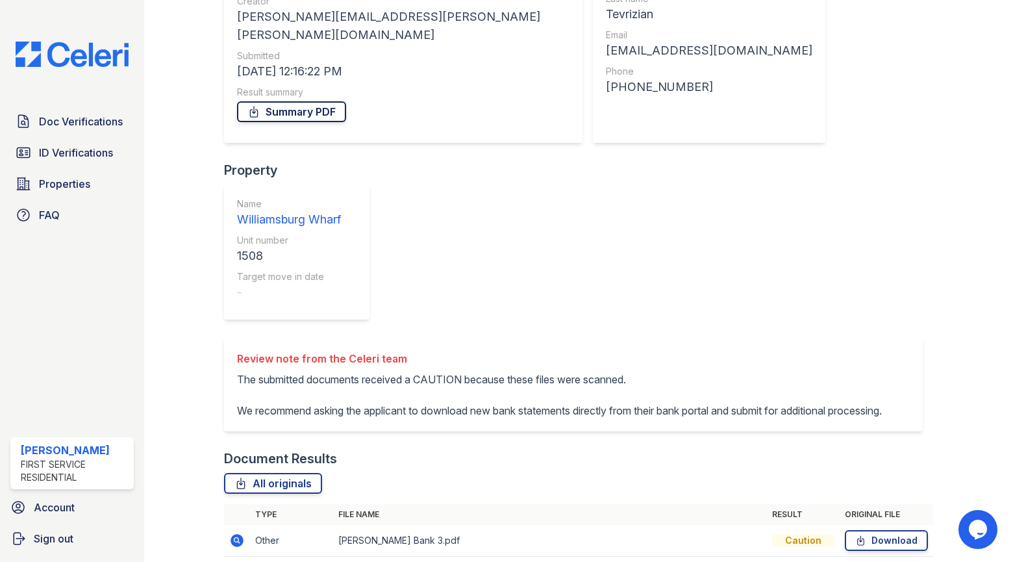
click at [257, 105] on icon at bounding box center [253, 111] width 13 height 13
